Goal: Task Accomplishment & Management: Use online tool/utility

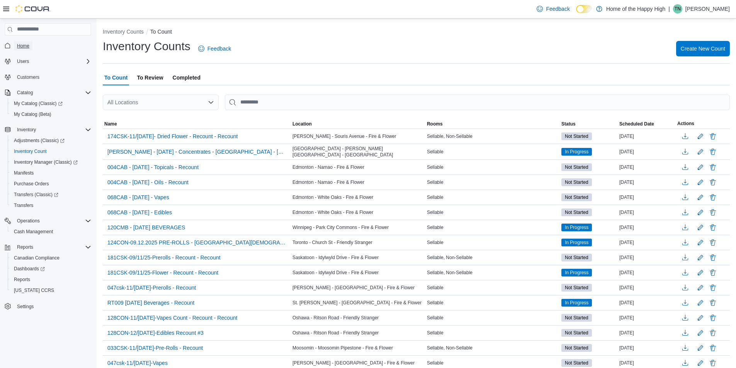
drag, startPoint x: 0, startPoint y: 0, endPoint x: 24, endPoint y: 49, distance: 54.1
click at [24, 49] on span "Home" at bounding box center [23, 46] width 12 height 6
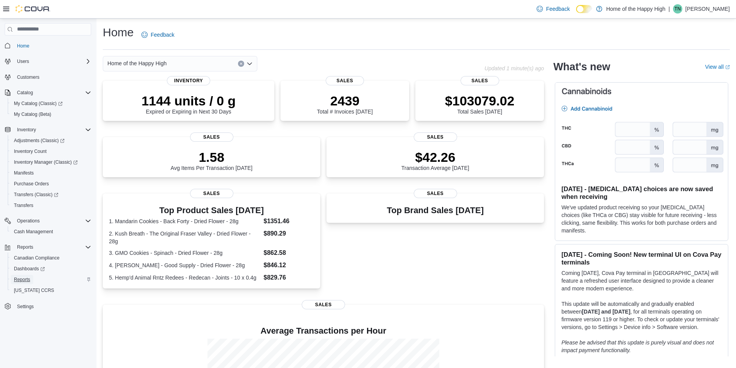
click at [22, 279] on span "Reports" at bounding box center [22, 280] width 16 height 6
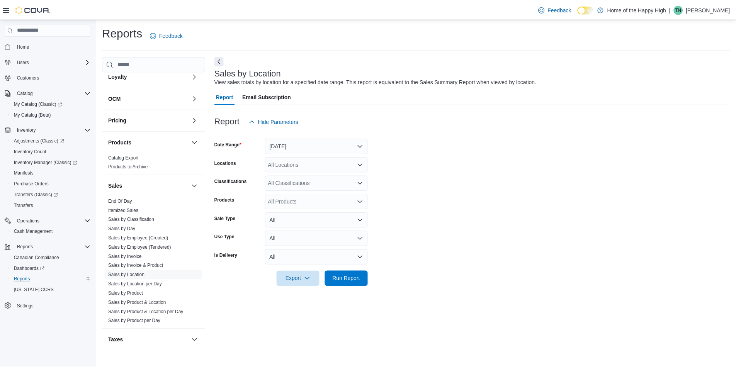
scroll to position [308, 0]
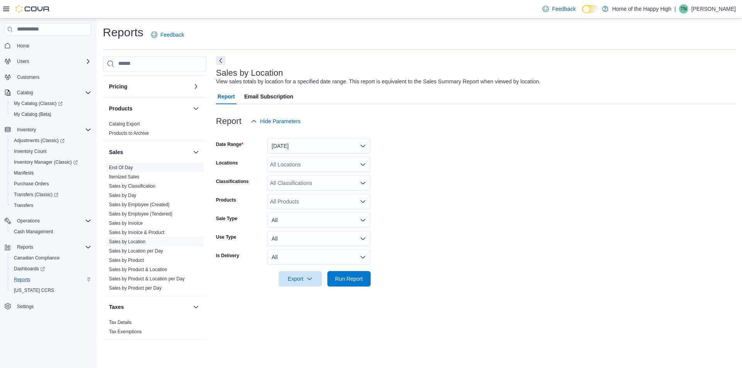
click at [130, 169] on link "End Of Day" at bounding box center [121, 167] width 24 height 5
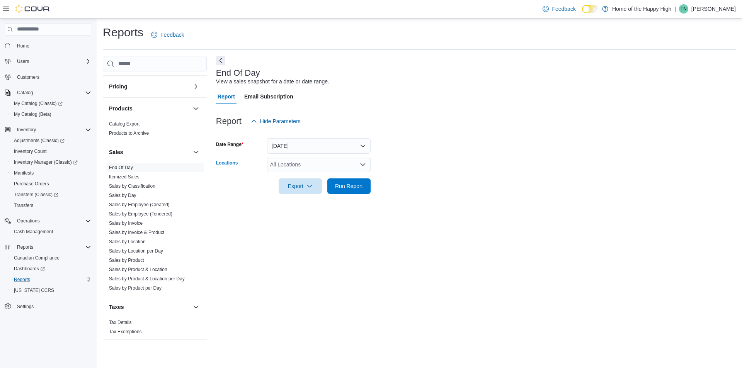
click at [298, 166] on div "All Locations" at bounding box center [319, 164] width 104 height 15
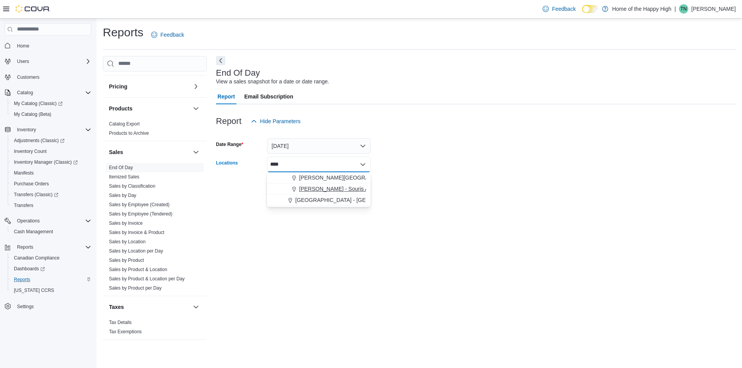
type input "****"
click at [304, 189] on span "[PERSON_NAME] - Souris Avenue - Fire & Flower" at bounding box center [359, 189] width 121 height 8
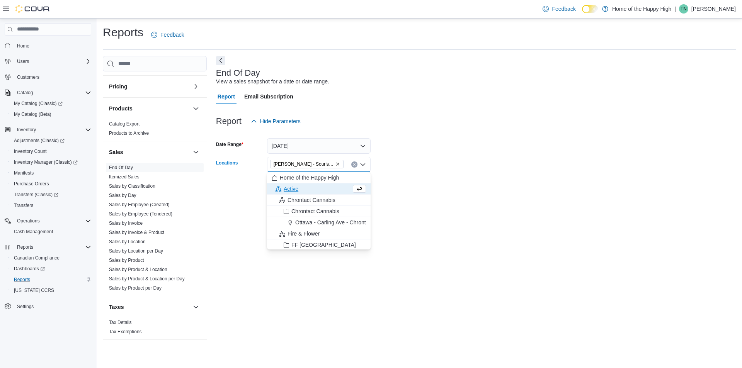
click at [515, 164] on form "Date Range Today Locations Estevan - Souris Avenue - Fire & Flower Combo box. S…" at bounding box center [476, 161] width 520 height 65
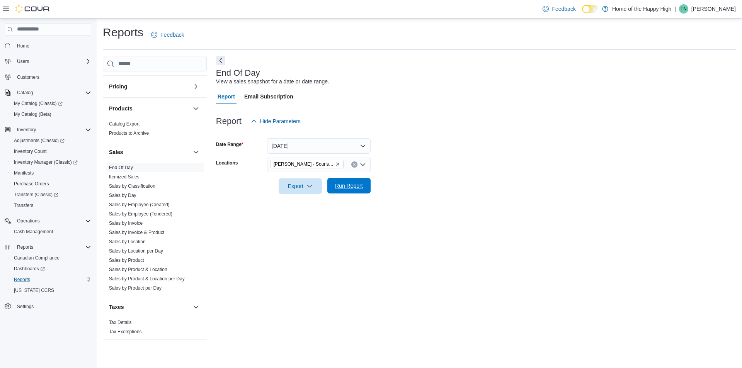
click at [343, 184] on span "Run Report" at bounding box center [349, 186] width 28 height 8
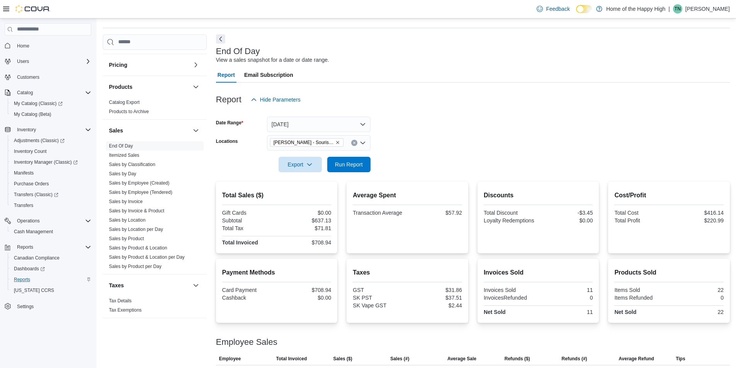
scroll to position [41, 0]
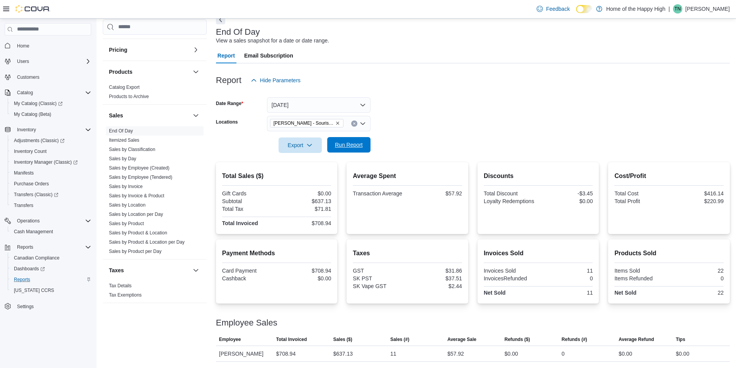
click at [348, 150] on span "Run Report" at bounding box center [349, 144] width 34 height 15
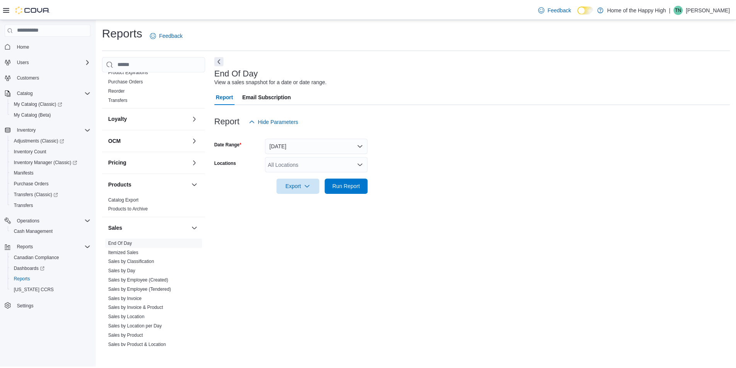
scroll to position [308, 0]
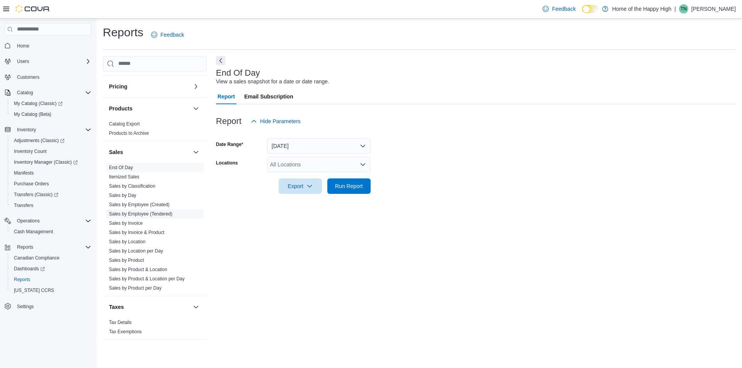
click at [155, 214] on link "Sales by Employee (Tendered)" at bounding box center [140, 213] width 63 height 5
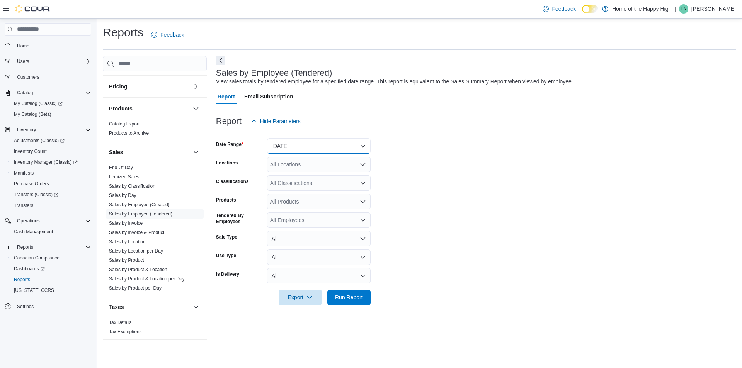
click at [288, 144] on button "Yesterday" at bounding box center [319, 145] width 104 height 15
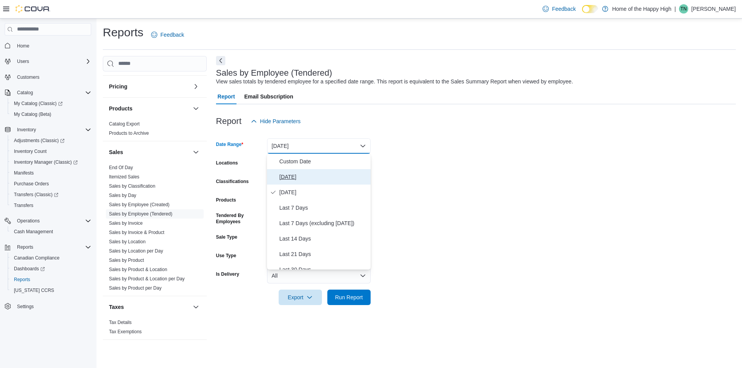
click at [285, 179] on span "[DATE]" at bounding box center [324, 176] width 88 height 9
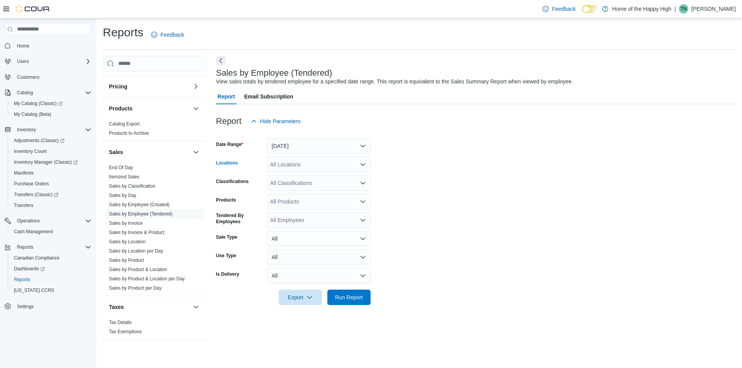
click at [291, 159] on div "All Locations" at bounding box center [319, 164] width 104 height 15
type input "****"
click at [321, 192] on span "[PERSON_NAME] - Souris Avenue - Fire & Flower" at bounding box center [359, 189] width 121 height 8
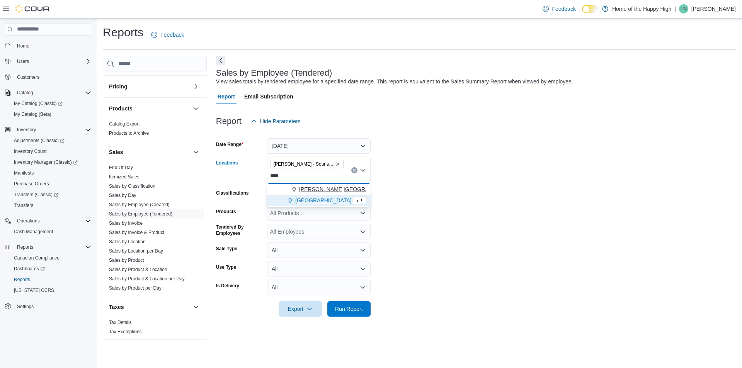
type input "****"
drag, startPoint x: 341, startPoint y: 189, endPoint x: 491, endPoint y: 189, distance: 150.0
click at [341, 189] on span "[PERSON_NAME][GEOGRAPHIC_DATA] - Fire & Flower" at bounding box center [368, 190] width 138 height 8
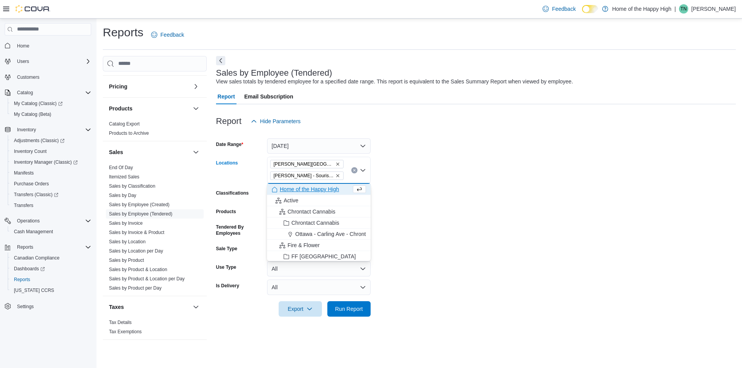
click at [526, 189] on form "Date Range Today Locations Estevan - Estevan Plaza - Fire & Flower Estevan - So…" at bounding box center [476, 223] width 520 height 188
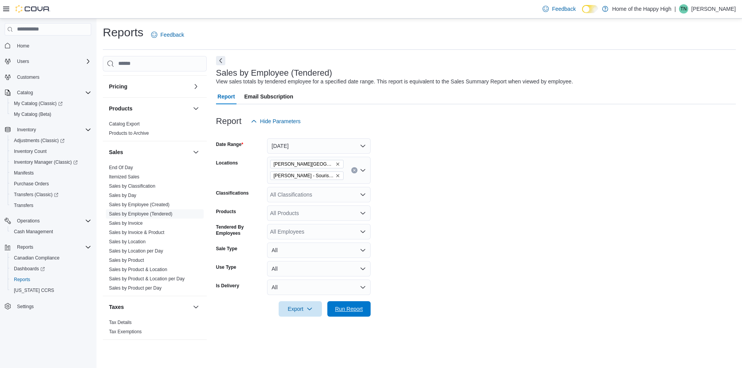
click at [355, 304] on span "Run Report" at bounding box center [349, 309] width 34 height 15
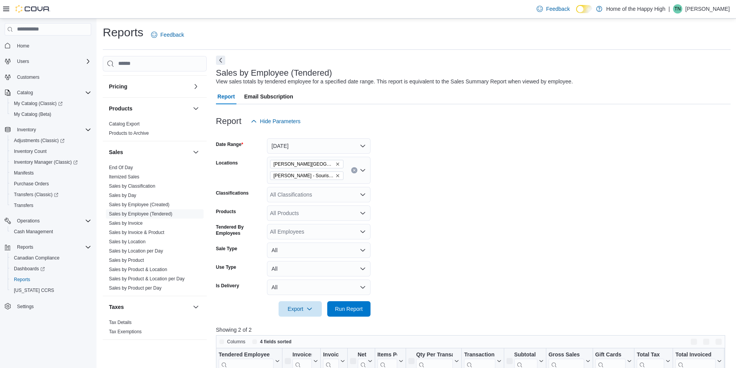
click at [220, 58] on button "Next" at bounding box center [220, 60] width 9 height 9
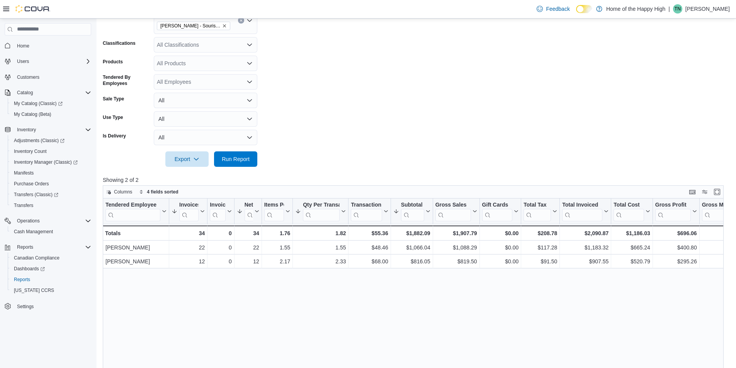
scroll to position [155, 0]
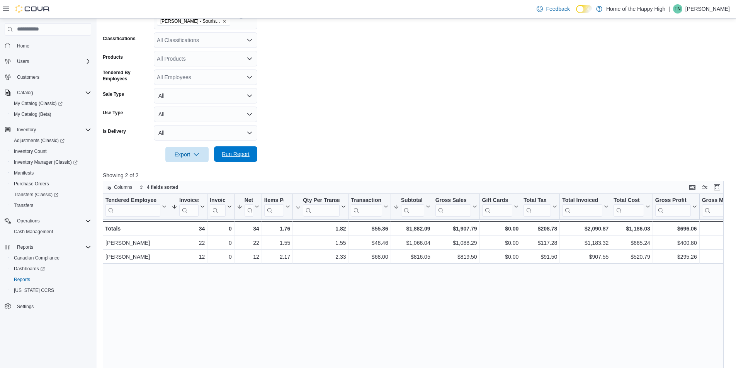
click at [254, 153] on button "Run Report" at bounding box center [235, 154] width 43 height 15
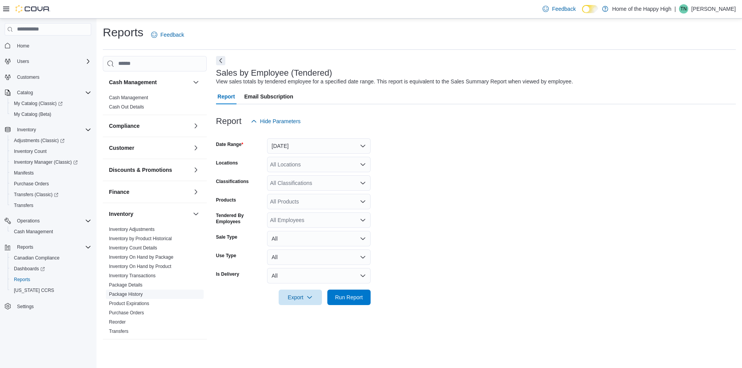
click at [138, 294] on link "Package History" at bounding box center [126, 294] width 34 height 5
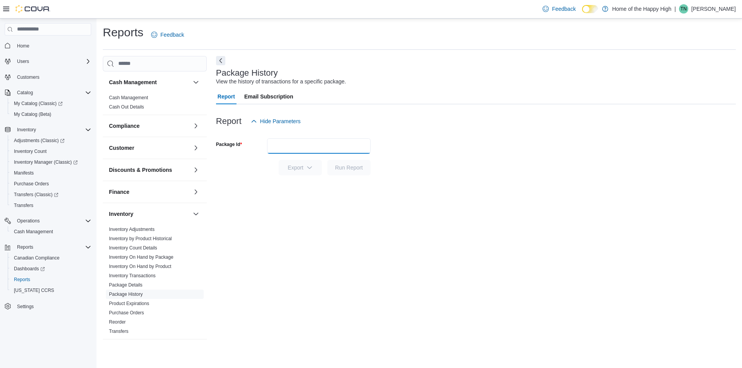
click at [285, 143] on input "Package Id" at bounding box center [319, 145] width 104 height 15
paste input "**********"
type input "**********"
click at [356, 165] on span "Run Report" at bounding box center [349, 168] width 28 height 8
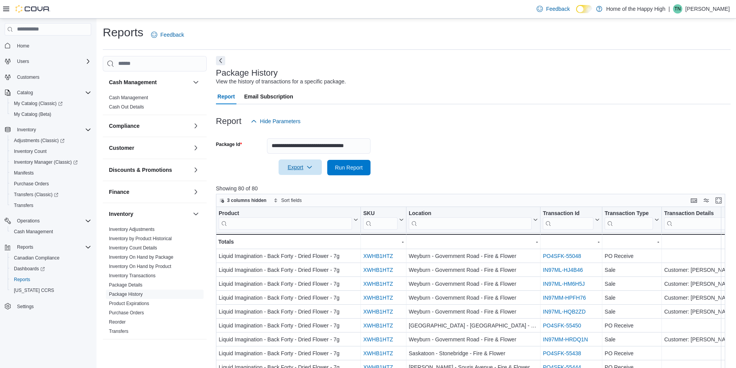
click at [310, 165] on icon "button" at bounding box center [310, 167] width 6 height 6
click at [306, 182] on span "Export to Excel" at bounding box center [301, 183] width 35 height 6
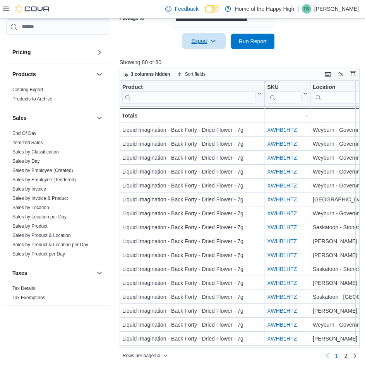
scroll to position [309, 0]
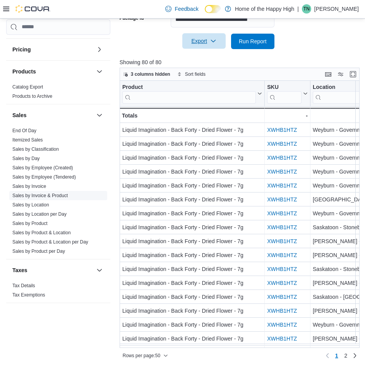
click at [50, 196] on link "Sales by Invoice & Product" at bounding box center [39, 195] width 55 height 5
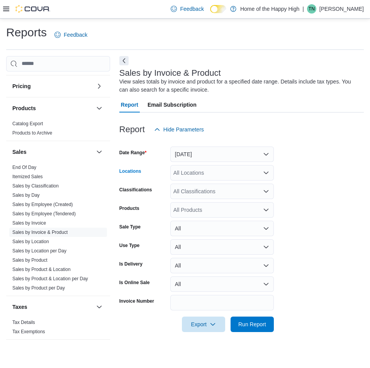
click at [197, 176] on div "All Locations" at bounding box center [222, 172] width 104 height 15
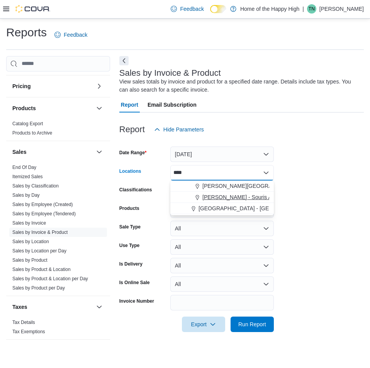
type input "****"
click at [232, 193] on button "[PERSON_NAME] - Souris Avenue - Fire & Flower" at bounding box center [222, 197] width 104 height 11
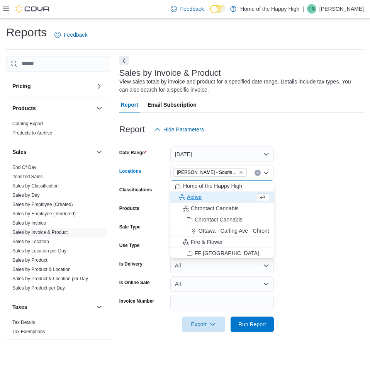
click at [344, 191] on form "Date Range Yesterday Locations Estevan - Souris Avenue - Fire & Flower Combo bo…" at bounding box center [241, 234] width 245 height 195
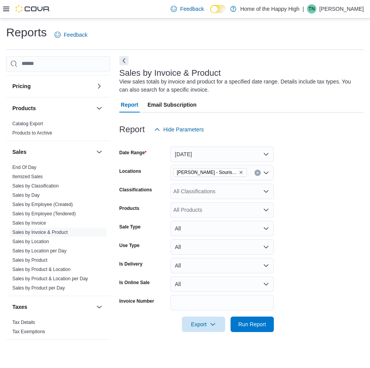
click at [229, 190] on div "All Classifications" at bounding box center [222, 191] width 104 height 15
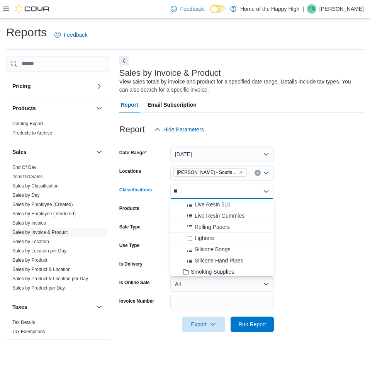
type input "*"
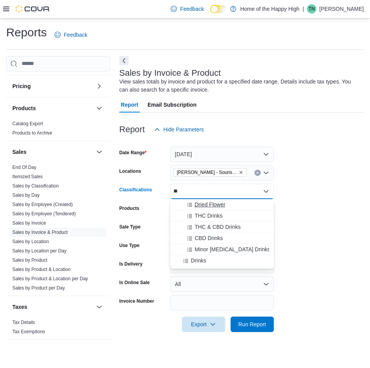
type input "**"
click at [210, 203] on span "Dried Flower" at bounding box center [210, 205] width 31 height 8
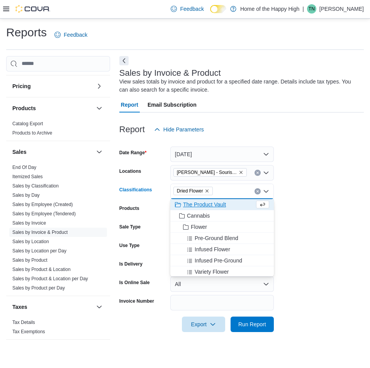
click at [314, 199] on form "Date Range Yesterday Locations Estevan - Souris Avenue - Fire & Flower Classifi…" at bounding box center [241, 234] width 245 height 195
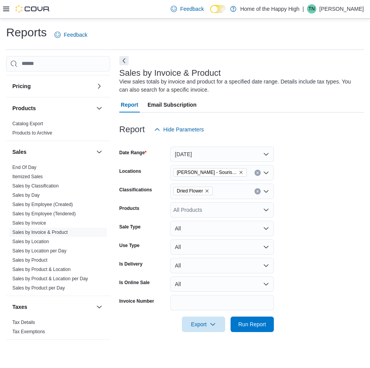
click at [228, 211] on div "All Products" at bounding box center [222, 209] width 104 height 15
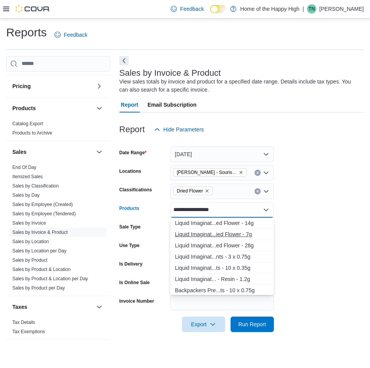
type input "**********"
click at [225, 232] on div "Liquid Imaginat...ied Flower - 7g" at bounding box center [222, 234] width 94 height 8
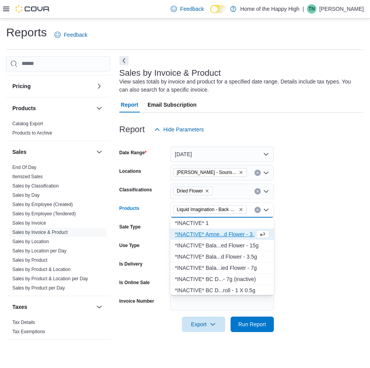
click at [329, 215] on form "Date Range Yesterday Locations Estevan - Souris Avenue - Fire & Flower Classifi…" at bounding box center [241, 234] width 245 height 195
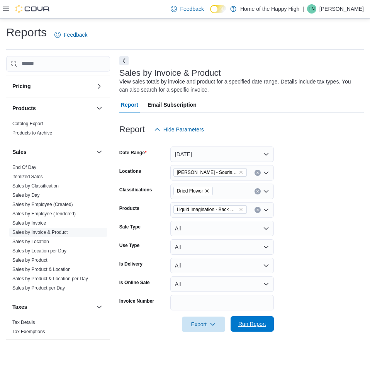
click at [253, 327] on span "Run Report" at bounding box center [253, 324] width 28 height 8
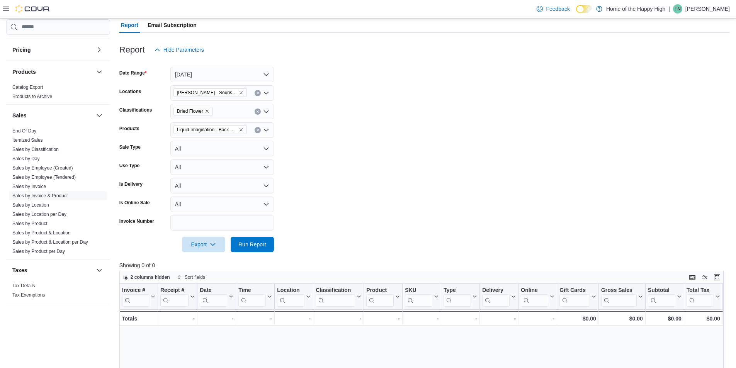
scroll to position [39, 0]
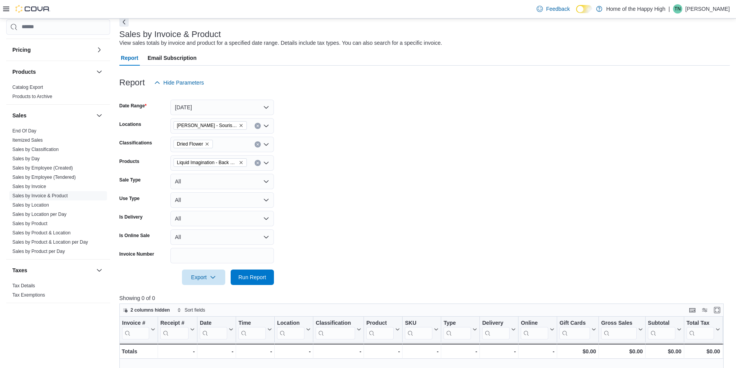
click at [206, 145] on icon "Remove Dried Flower from selection in this group" at bounding box center [207, 144] width 5 height 5
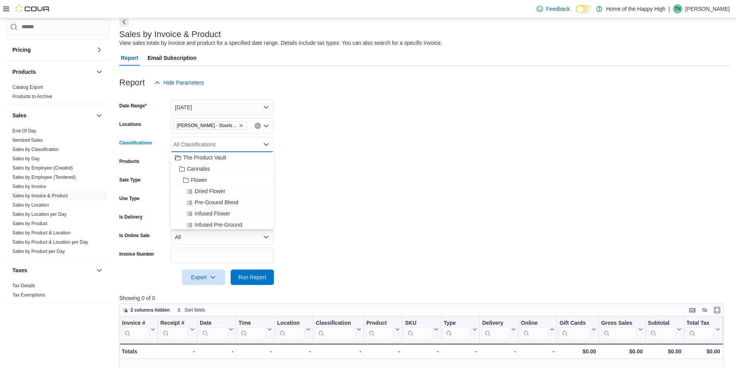
click at [349, 153] on form "Date Range Yesterday Locations Estevan - Souris Avenue - Fire & Flower Classifi…" at bounding box center [424, 187] width 611 height 195
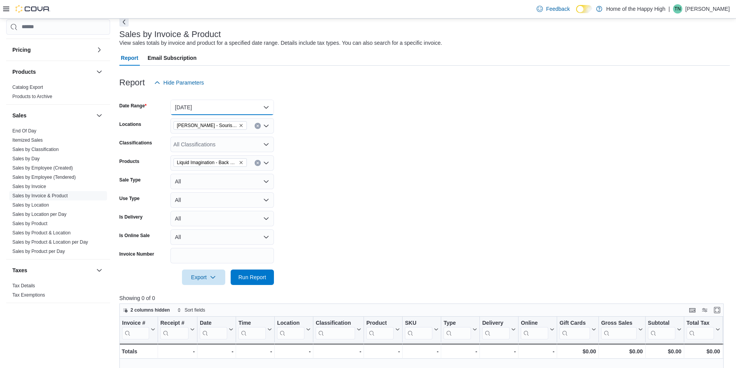
click at [244, 108] on button "[DATE]" at bounding box center [222, 107] width 104 height 15
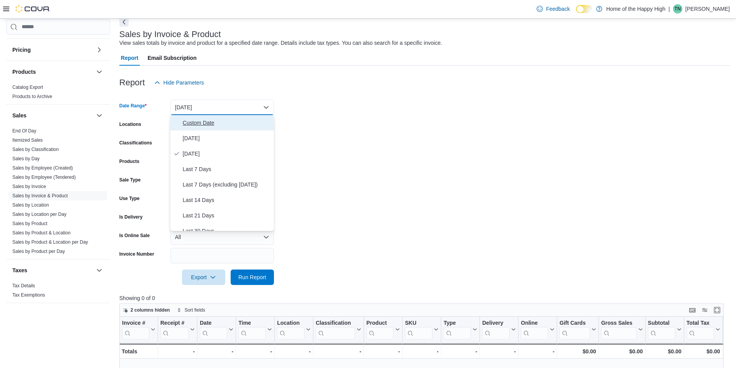
click at [203, 122] on span "Custom Date" at bounding box center [227, 122] width 88 height 9
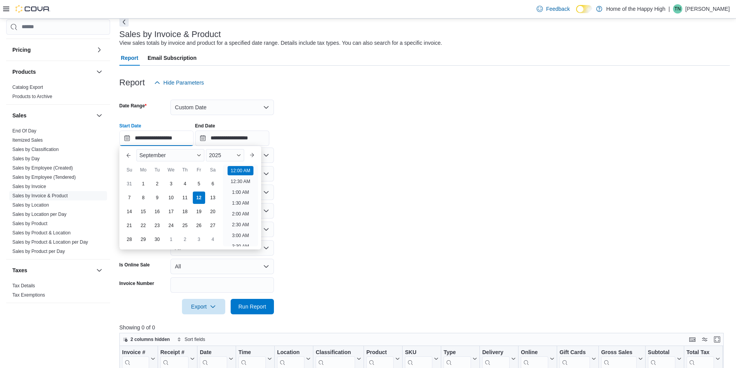
click at [182, 144] on input "**********" at bounding box center [156, 138] width 74 height 15
click at [158, 197] on div "9" at bounding box center [157, 198] width 14 height 14
type input "**********"
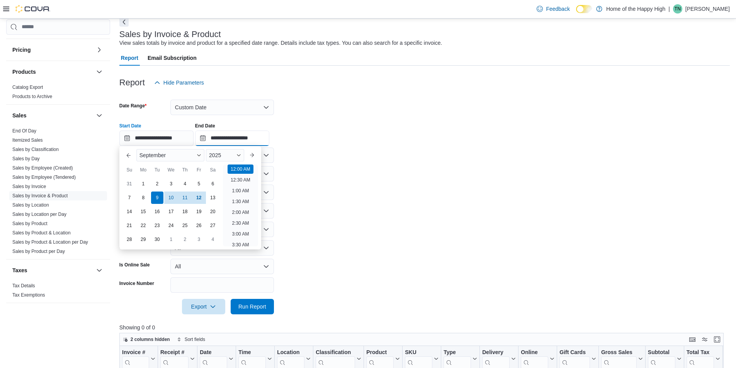
click at [268, 143] on input "**********" at bounding box center [232, 138] width 74 height 15
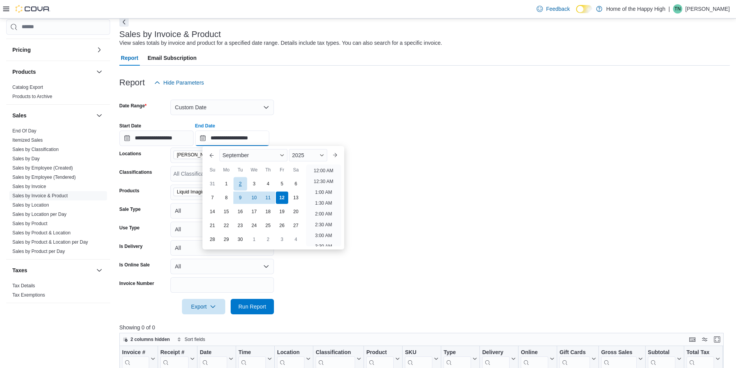
scroll to position [439, 0]
click at [241, 200] on div "9" at bounding box center [241, 198] width 14 height 14
type input "**********"
drag, startPoint x: 405, startPoint y: 105, endPoint x: 300, endPoint y: 208, distance: 146.3
click at [404, 108] on form "**********" at bounding box center [424, 202] width 611 height 224
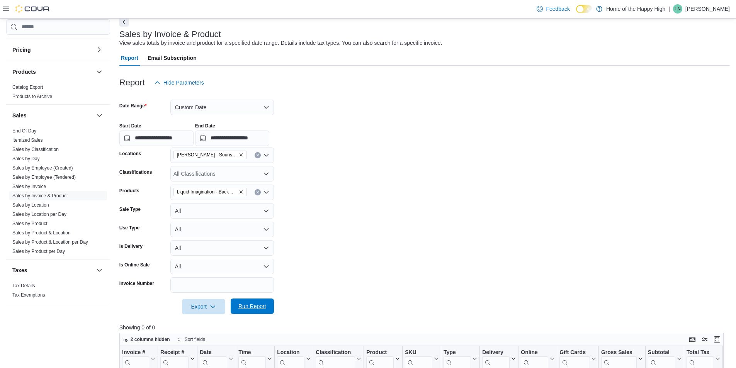
click at [252, 309] on span "Run Report" at bounding box center [253, 307] width 28 height 8
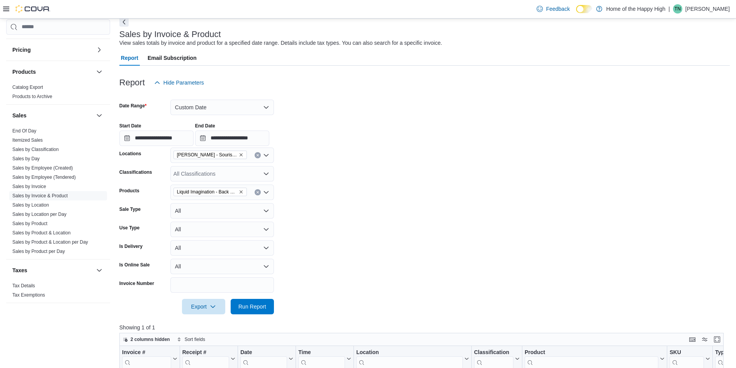
scroll to position [232, 0]
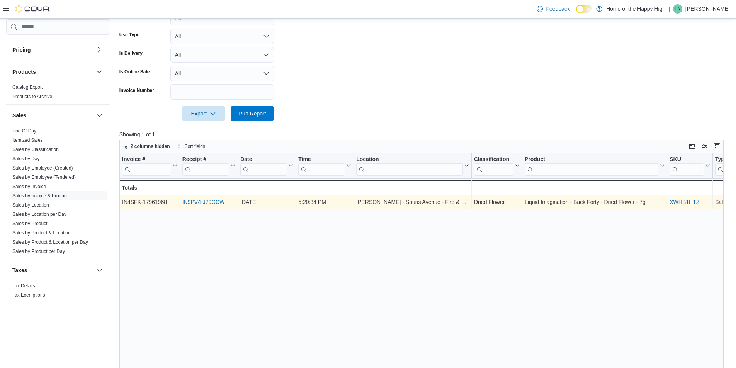
click at [216, 203] on link "IN9PV4-J79GCW" at bounding box center [203, 202] width 43 height 6
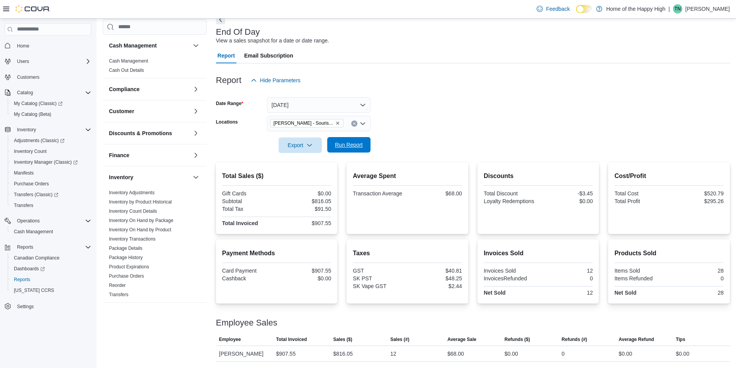
scroll to position [308, 0]
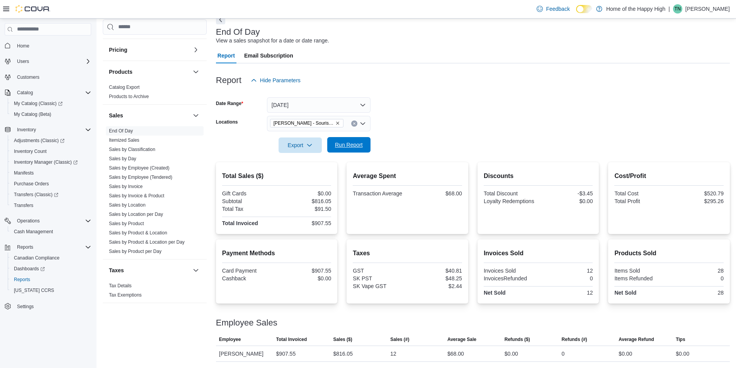
click at [351, 140] on span "Run Report" at bounding box center [349, 144] width 34 height 15
click at [441, 132] on div at bounding box center [473, 134] width 514 height 6
click at [339, 137] on div at bounding box center [473, 134] width 514 height 6
click at [340, 142] on span "Run Report" at bounding box center [349, 145] width 28 height 8
click at [348, 140] on span "Run Report" at bounding box center [349, 144] width 34 height 15
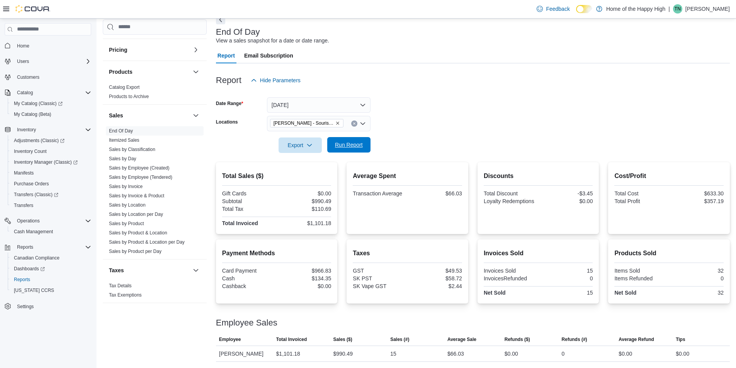
click at [354, 145] on span "Run Report" at bounding box center [349, 145] width 28 height 8
click at [349, 144] on span "Run Report" at bounding box center [349, 145] width 28 height 8
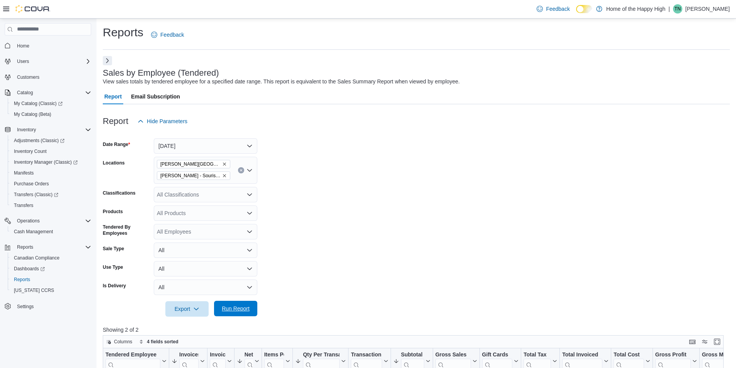
scroll to position [155, 0]
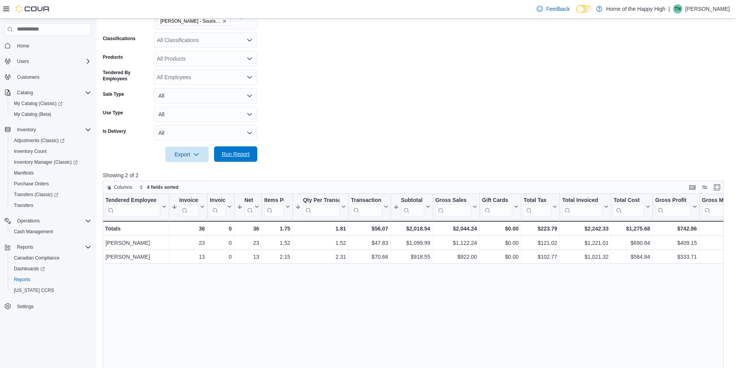
click at [240, 150] on span "Run Report" at bounding box center [236, 154] width 34 height 15
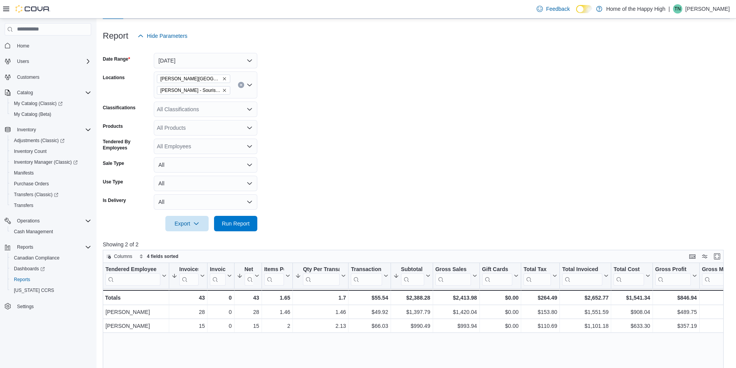
scroll to position [0, 0]
